Goal: Transaction & Acquisition: Book appointment/travel/reservation

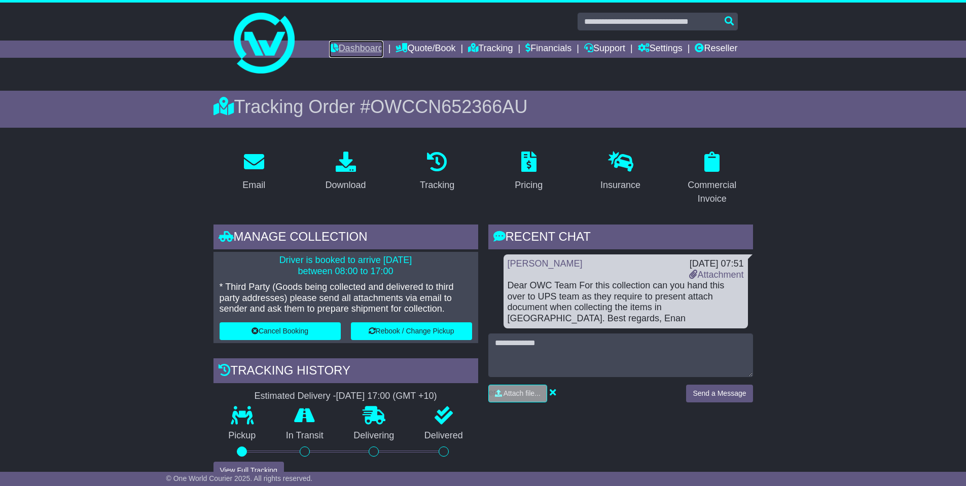
click at [347, 42] on link "Dashboard" at bounding box center [356, 49] width 54 height 17
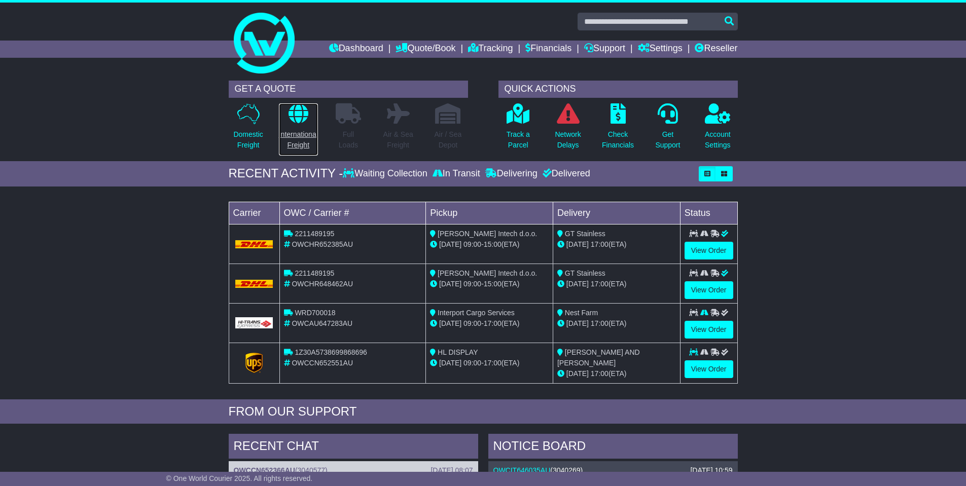
click at [301, 125] on link "International Freight" at bounding box center [298, 129] width 40 height 53
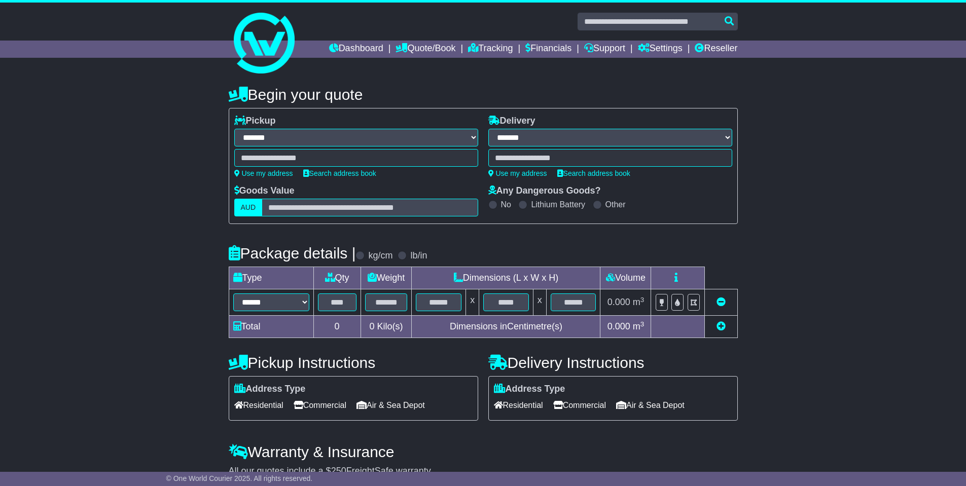
select select "**"
click at [331, 48] on link "Dashboard" at bounding box center [356, 49] width 54 height 17
